Goal: Task Accomplishment & Management: Use online tool/utility

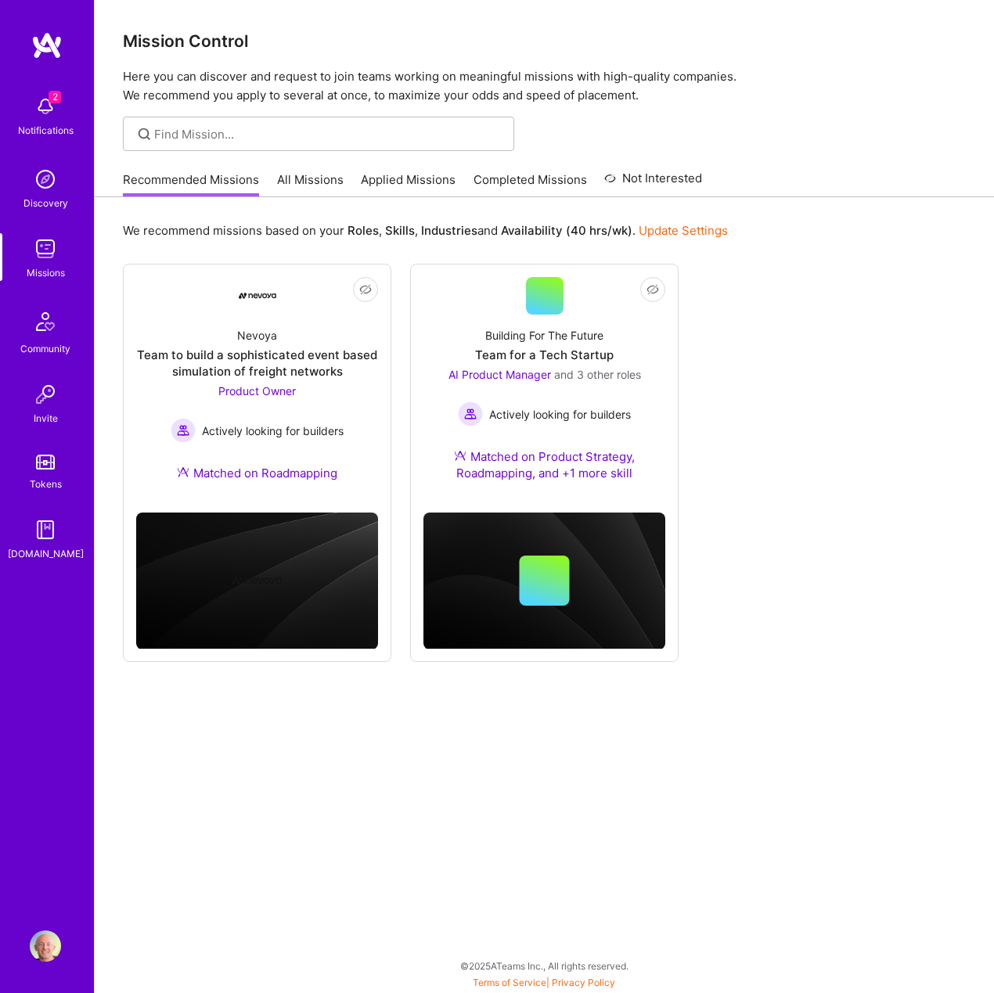
click at [293, 181] on link "All Missions" at bounding box center [310, 184] width 67 height 26
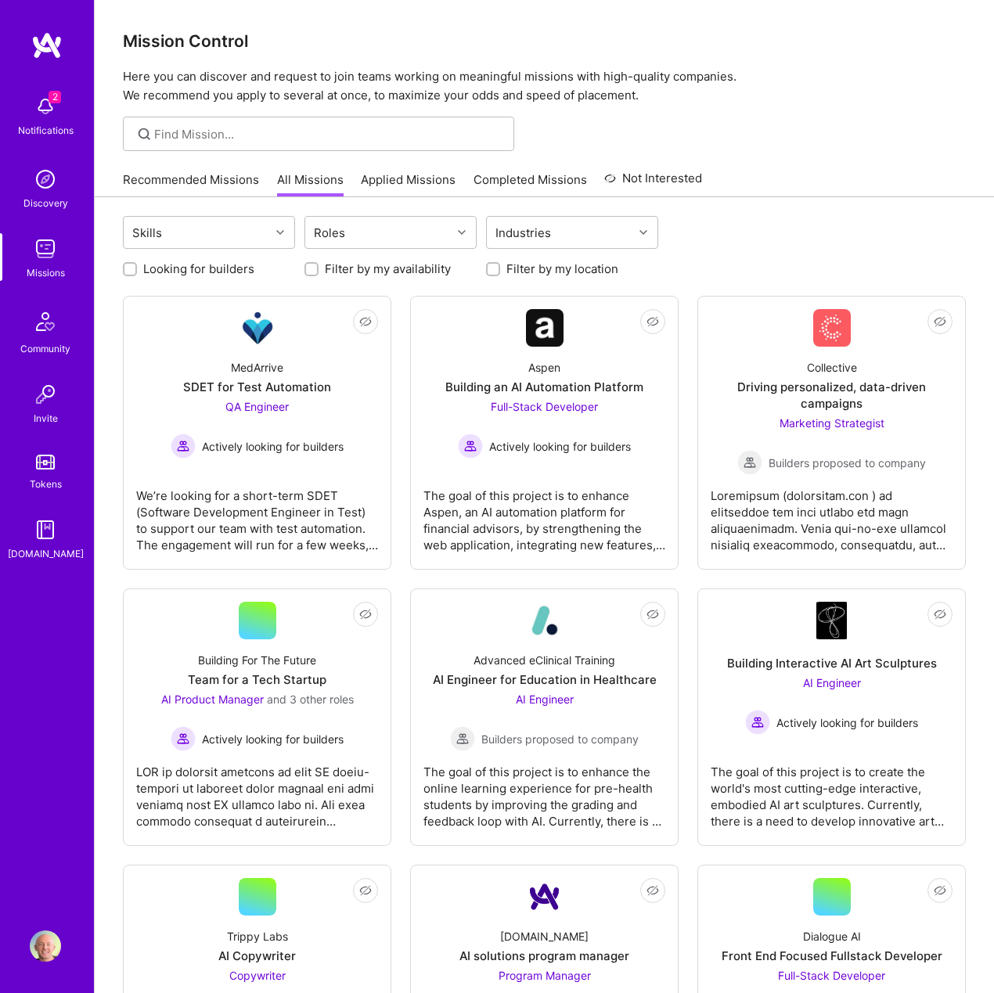
click at [205, 181] on link "Recommended Missions" at bounding box center [191, 184] width 136 height 26
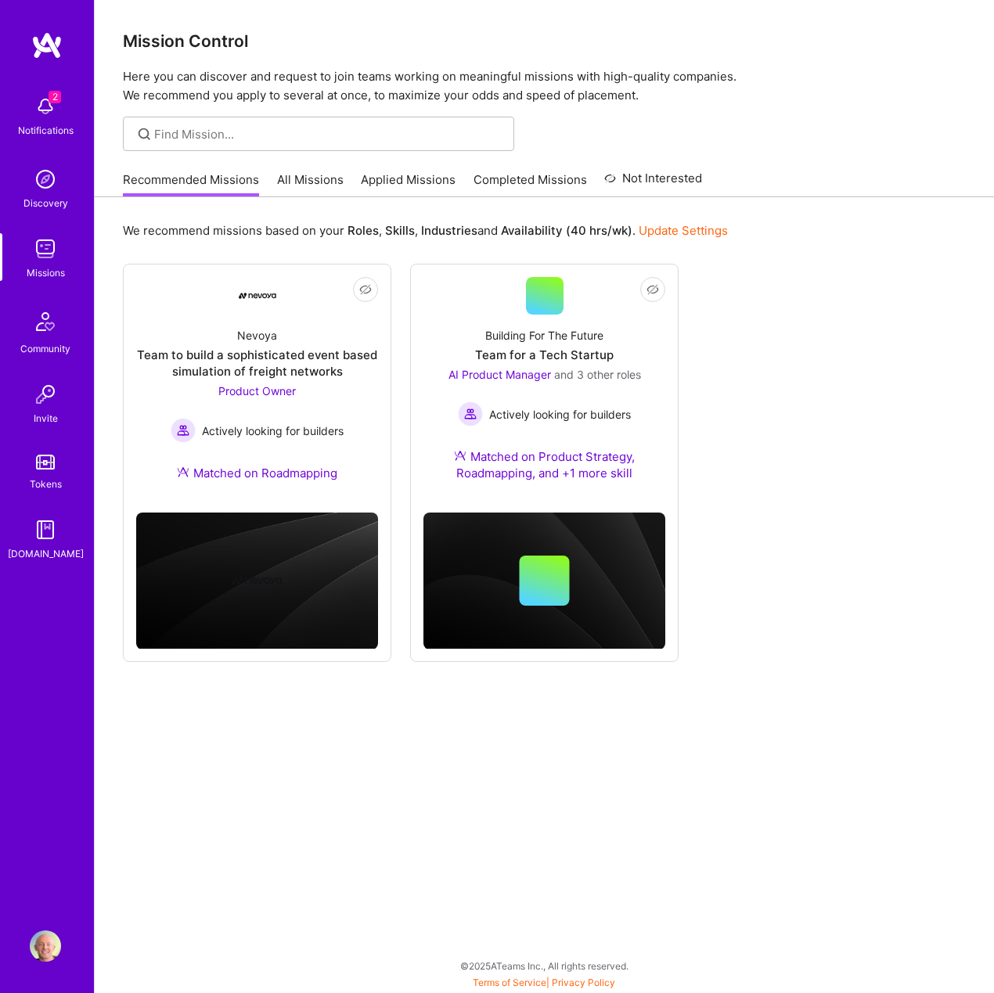
click at [306, 172] on link "All Missions" at bounding box center [310, 184] width 67 height 26
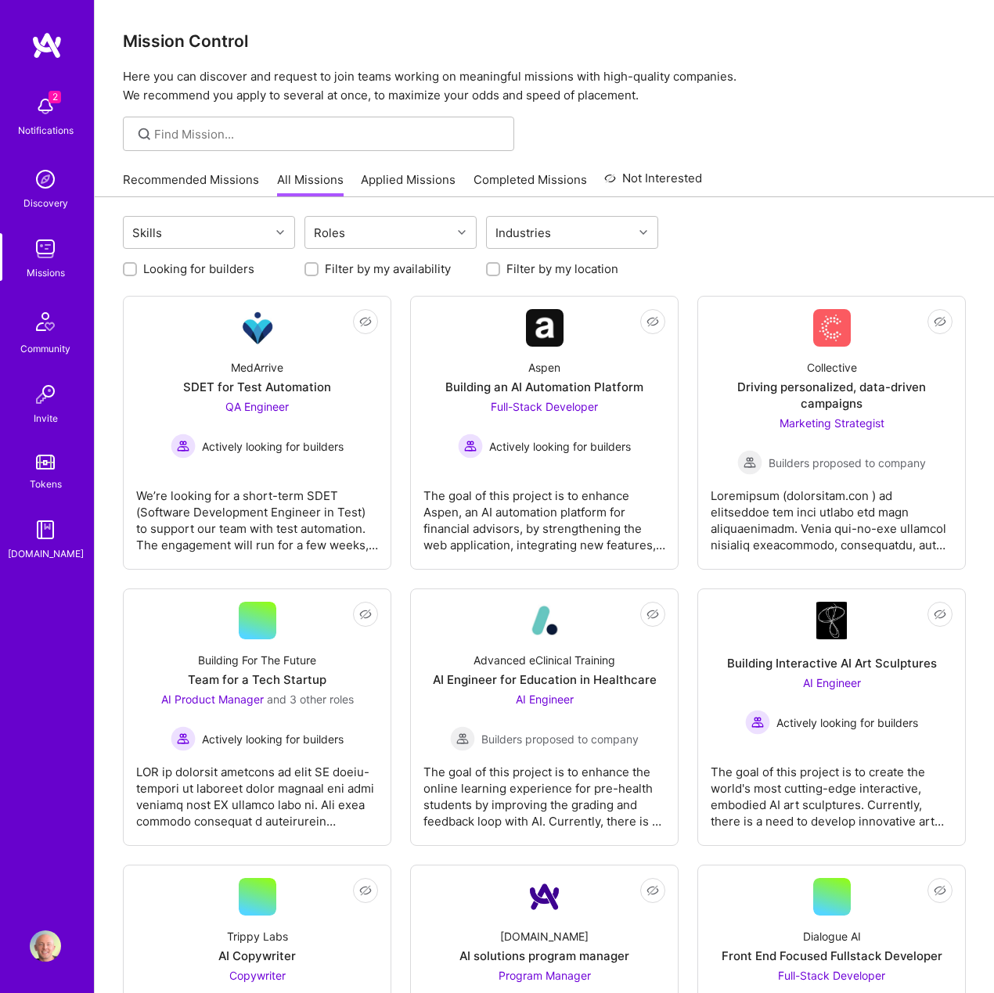
click at [204, 273] on label "Looking for builders" at bounding box center [198, 269] width 111 height 16
click at [137, 273] on input "Looking for builders" at bounding box center [131, 269] width 11 height 11
checkbox input "true"
